Goal: Task Accomplishment & Management: Use online tool/utility

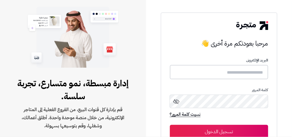
click at [228, 76] on input "text" at bounding box center [219, 72] width 98 height 14
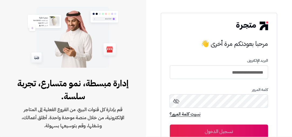
type input "**********"
click at [170, 125] on button "تسجيل الدخول" at bounding box center [219, 131] width 98 height 13
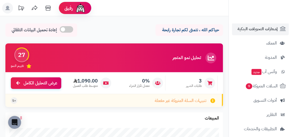
scroll to position [103, 0]
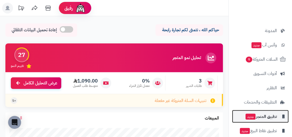
click at [259, 113] on span "تطبيق المتجر جديد" at bounding box center [261, 117] width 32 height 8
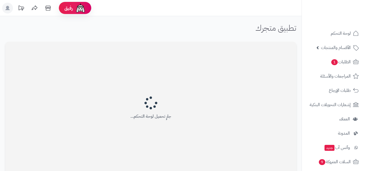
click at [218, 56] on div "جارٍ تحميل لوحة التحكم..." at bounding box center [150, 109] width 291 height 135
